Goal: Task Accomplishment & Management: Manage account settings

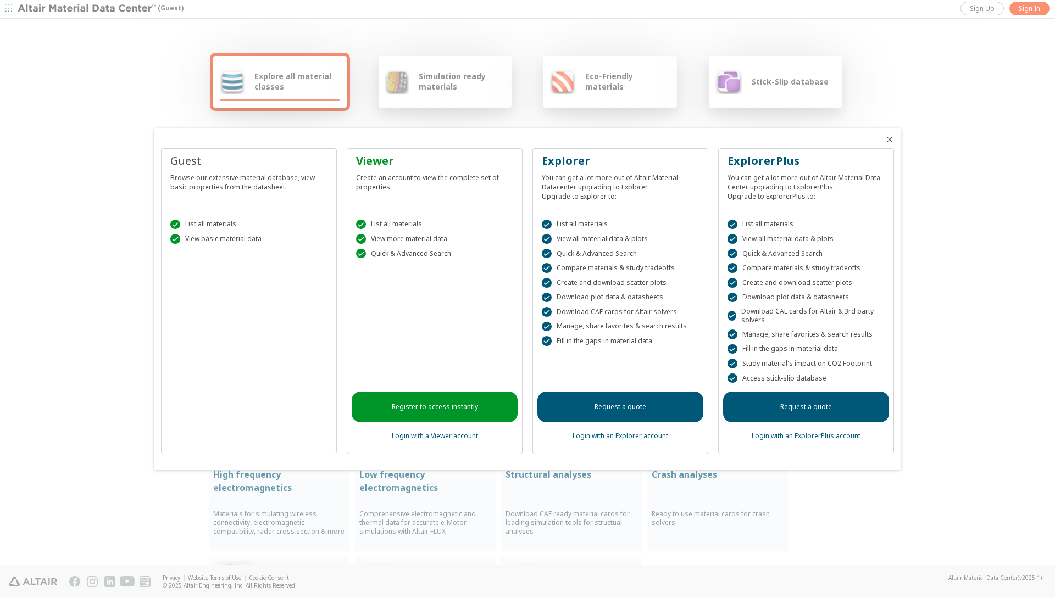
click at [779, 434] on link "Login with an ExplorerPlus account" at bounding box center [806, 435] width 109 height 9
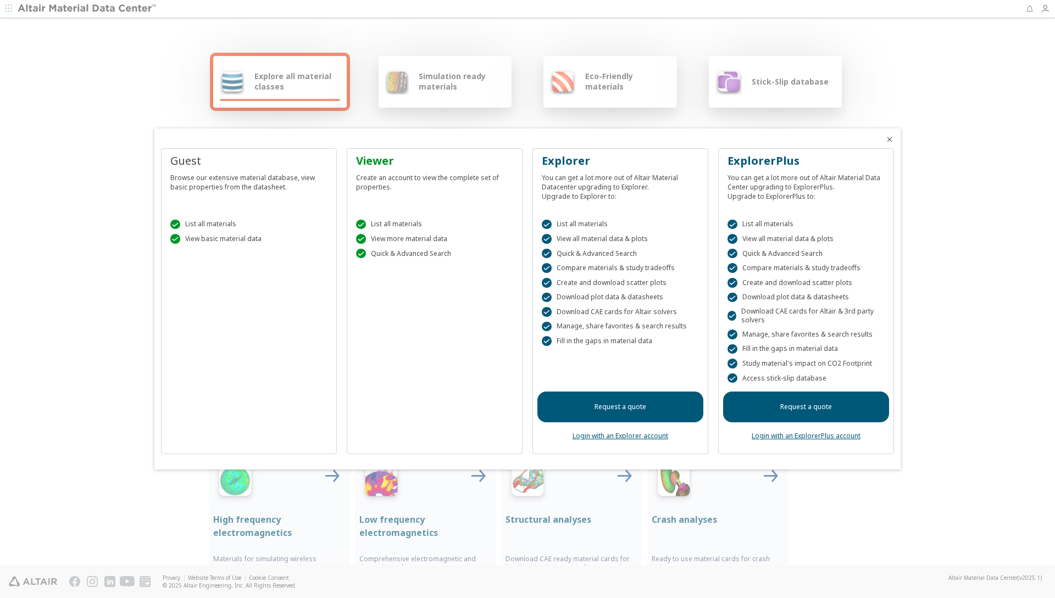
click at [1043, 11] on div at bounding box center [527, 299] width 1055 height 598
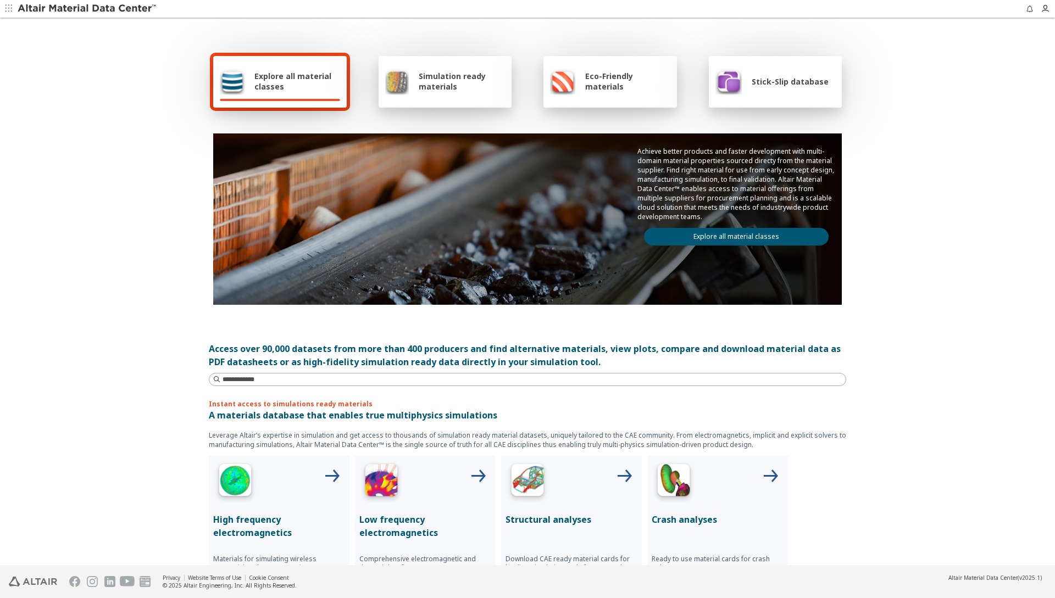
click at [1043, 11] on icon "button" at bounding box center [1044, 8] width 9 height 9
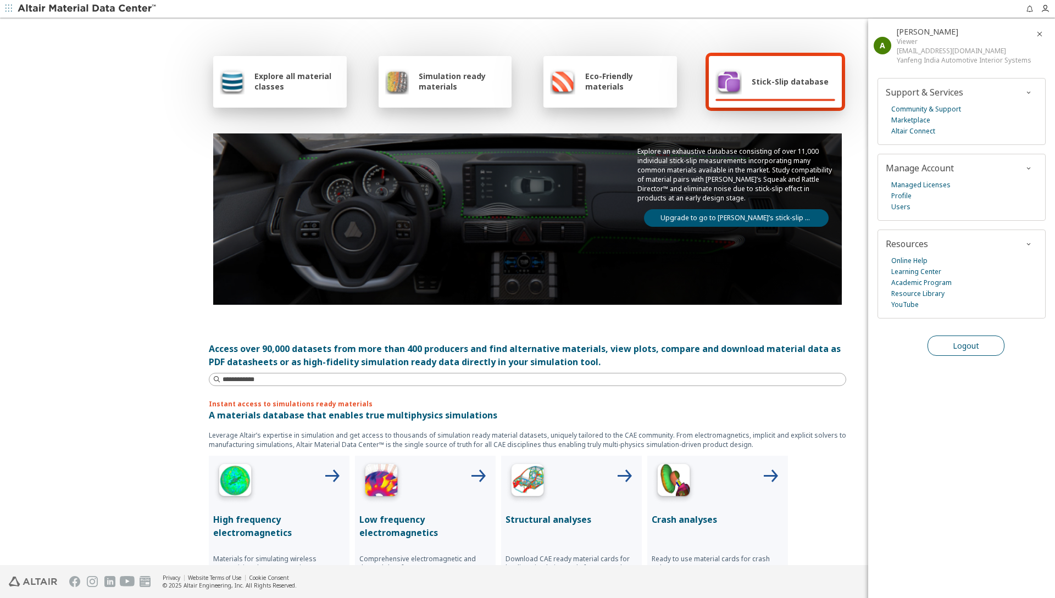
click at [942, 348] on button "Logout" at bounding box center [965, 346] width 77 height 20
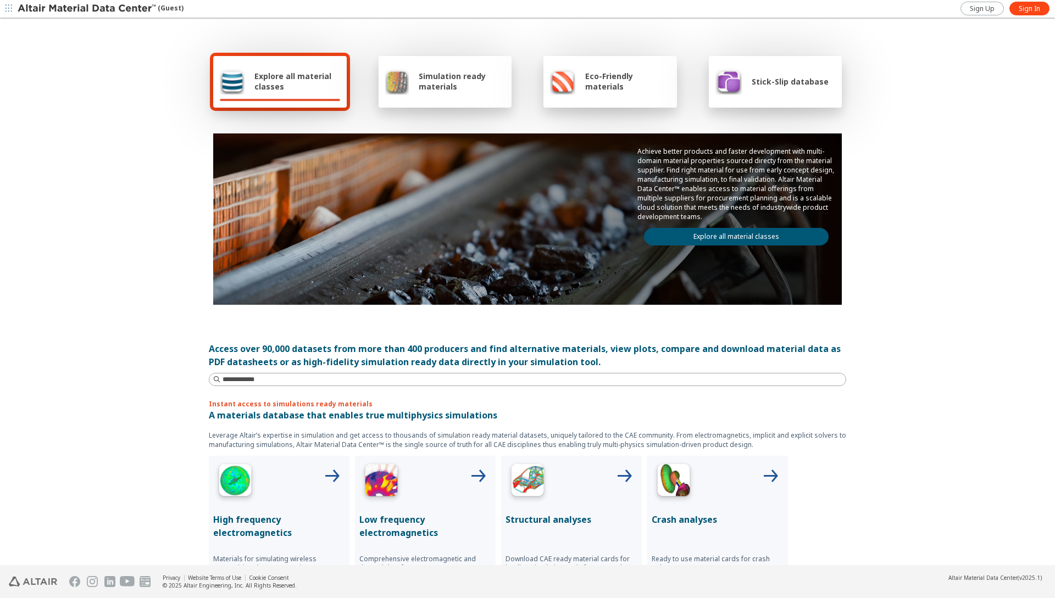
drag, startPoint x: 1028, startPoint y: 8, endPoint x: 927, endPoint y: 107, distance: 141.4
click at [1028, 8] on span "Sign In" at bounding box center [1029, 8] width 21 height 9
click at [770, 89] on div "Stick-Slip database" at bounding box center [771, 81] width 113 height 26
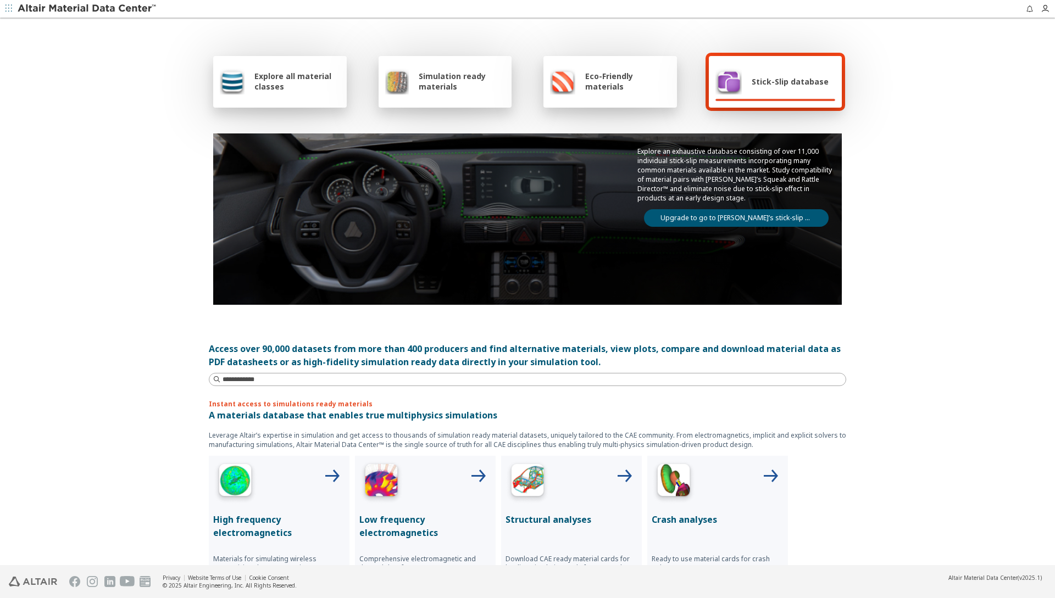
click at [714, 215] on link "Upgrade to go to [PERSON_NAME]’s stick-slip database" at bounding box center [736, 218] width 185 height 18
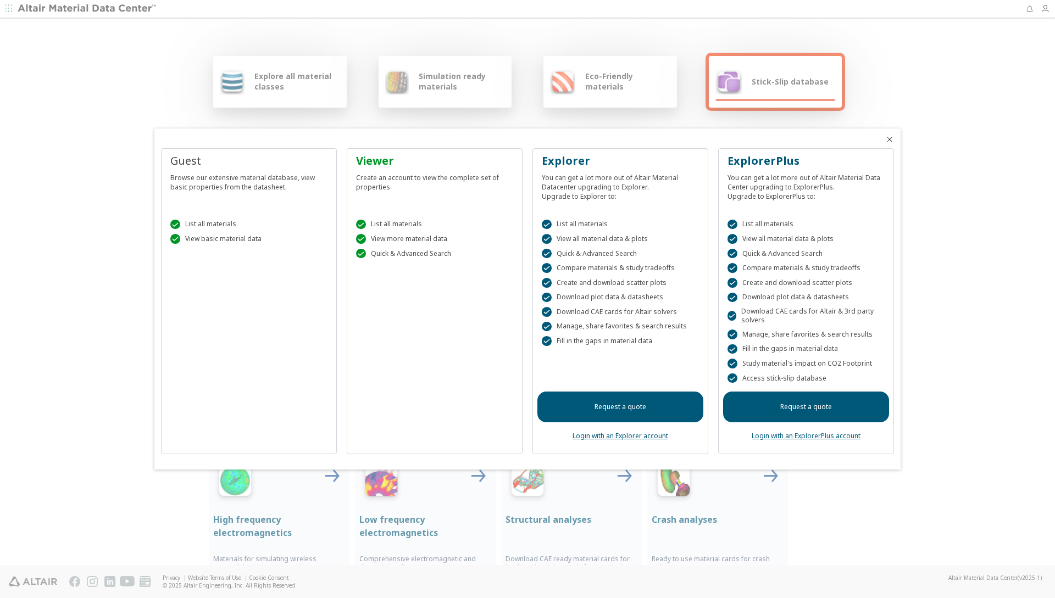
click at [791, 438] on link "Login with an ExplorerPlus account" at bounding box center [806, 435] width 109 height 9
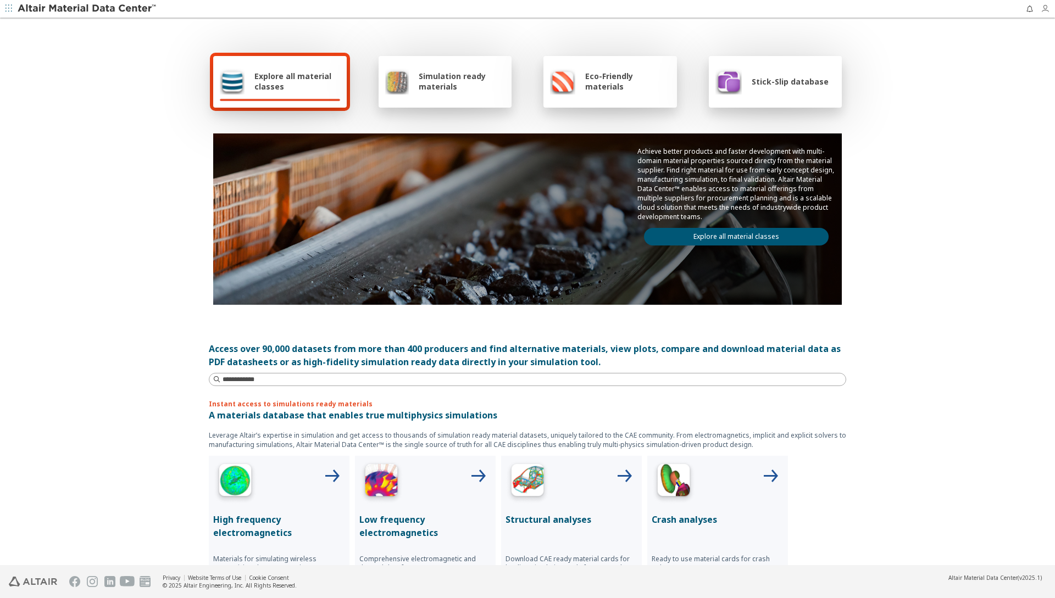
click at [1049, 4] on icon "button" at bounding box center [1044, 8] width 9 height 9
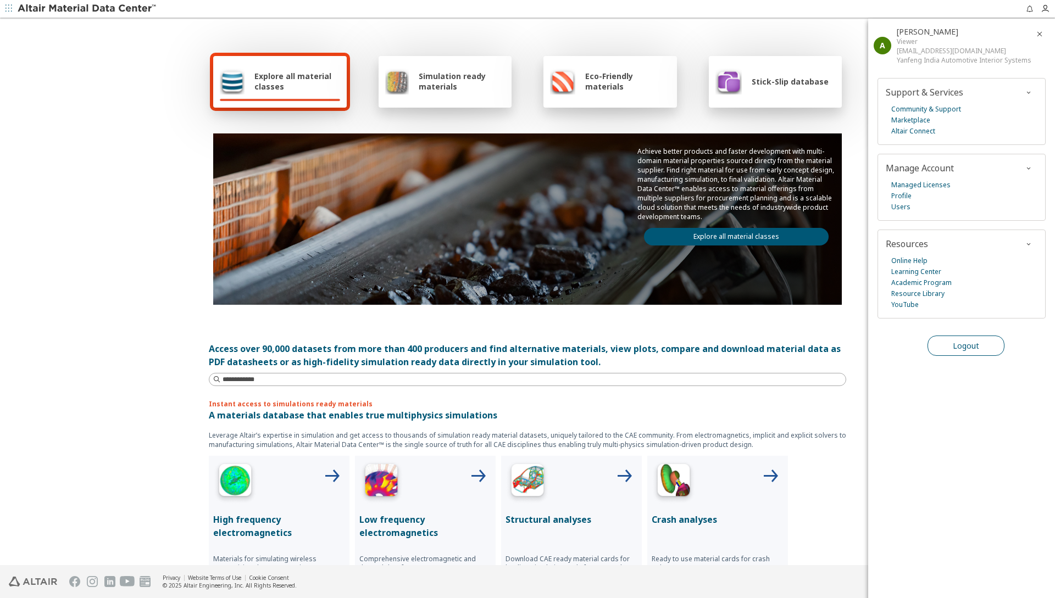
click at [969, 350] on span "Logout" at bounding box center [966, 346] width 26 height 10
